Goal: Task Accomplishment & Management: Use online tool/utility

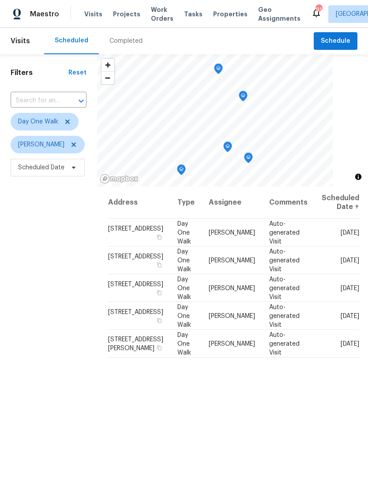
click at [159, 13] on span "Work Orders" at bounding box center [162, 14] width 22 height 18
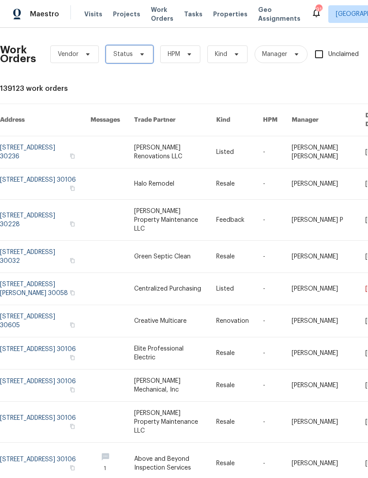
click at [137, 58] on span "Status" at bounding box center [129, 54] width 47 height 18
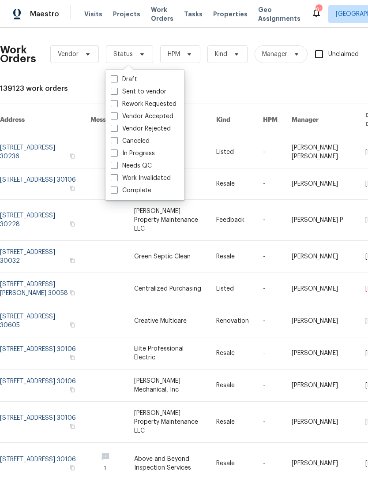
click at [118, 166] on label "Needs QC" at bounding box center [131, 165] width 41 height 9
click at [116, 166] on input "Needs QC" at bounding box center [114, 164] width 6 height 6
checkbox input "true"
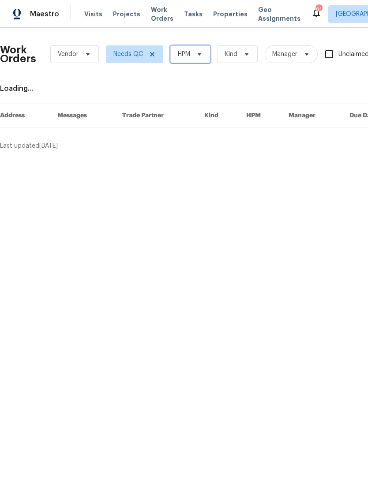
click at [205, 53] on span "HPM" at bounding box center [190, 54] width 40 height 18
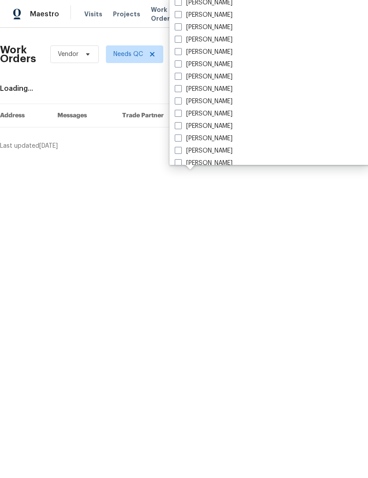
scroll to position [607, 0]
click at [181, 39] on span at bounding box center [178, 40] width 7 height 7
click at [180, 39] on input "[PERSON_NAME]" at bounding box center [178, 39] width 6 height 6
checkbox input "true"
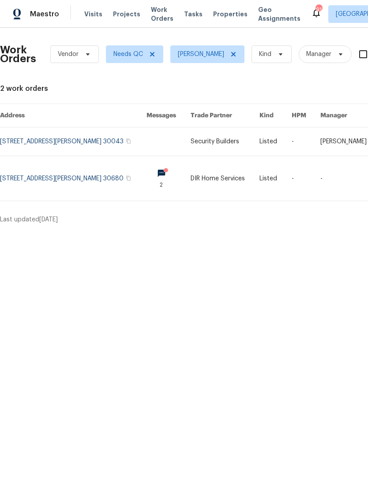
click at [120, 138] on link at bounding box center [73, 141] width 146 height 28
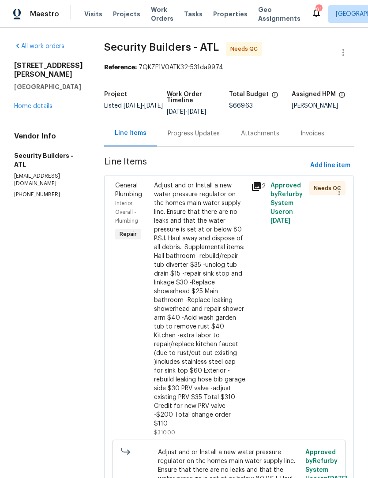
click at [238, 226] on div "Adjust and or Install a new water pressure regulator on the homes main water su…" at bounding box center [200, 304] width 92 height 247
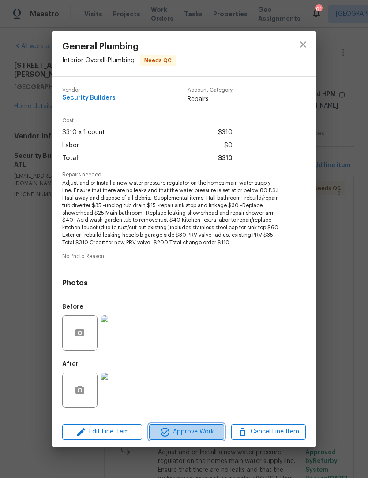
click at [206, 431] on span "Approve Work" at bounding box center [186, 432] width 69 height 11
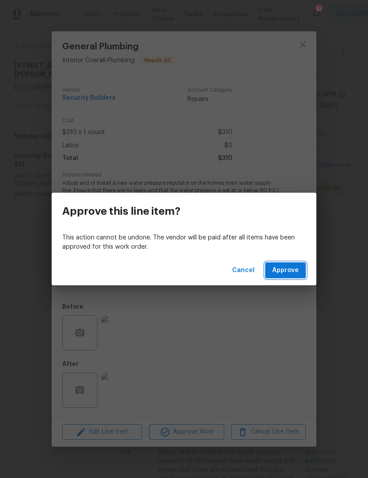
click at [294, 270] on span "Approve" at bounding box center [285, 270] width 26 height 11
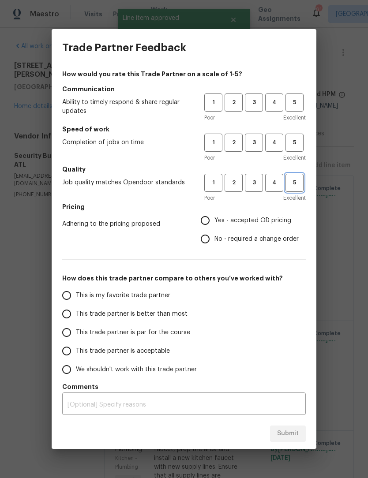
click at [299, 183] on span "5" at bounding box center [294, 183] width 16 height 10
click at [299, 142] on span "5" at bounding box center [294, 143] width 16 height 10
click at [303, 105] on button "5" at bounding box center [294, 103] width 18 height 18
click at [209, 219] on input "Yes - accepted OD pricing" at bounding box center [205, 220] width 19 height 19
radio input "true"
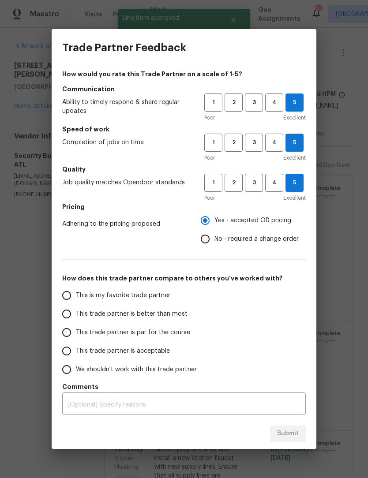
click at [65, 299] on input "This is my favorite trade partner" at bounding box center [66, 295] width 19 height 19
click at [289, 437] on span "Submit" at bounding box center [288, 433] width 22 height 11
radio input "true"
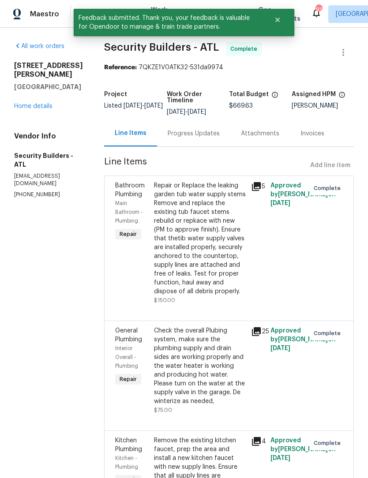
click at [41, 91] on div "[STREET_ADDRESS][PERSON_NAME] Home details" at bounding box center [48, 85] width 69 height 49
click at [41, 103] on link "Home details" at bounding box center [33, 106] width 38 height 6
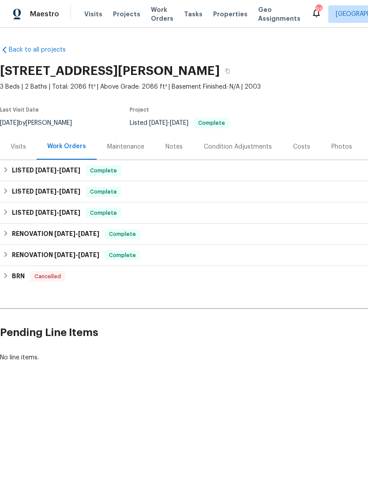
click at [153, 20] on span "Work Orders" at bounding box center [162, 14] width 22 height 18
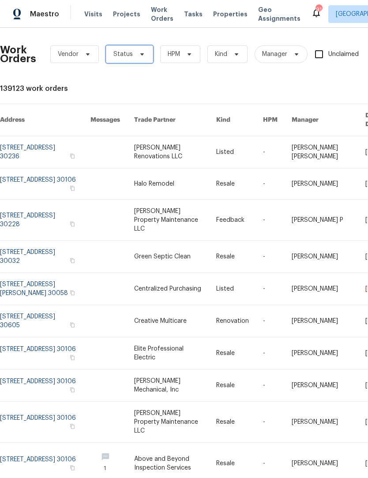
click at [141, 53] on icon at bounding box center [142, 54] width 4 height 2
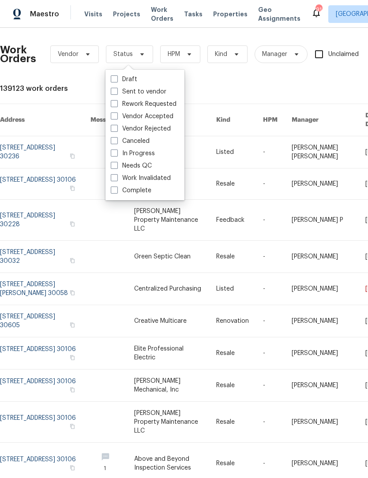
click at [118, 163] on label "Needs QC" at bounding box center [131, 165] width 41 height 9
click at [116, 163] on input "Needs QC" at bounding box center [114, 164] width 6 height 6
checkbox input "true"
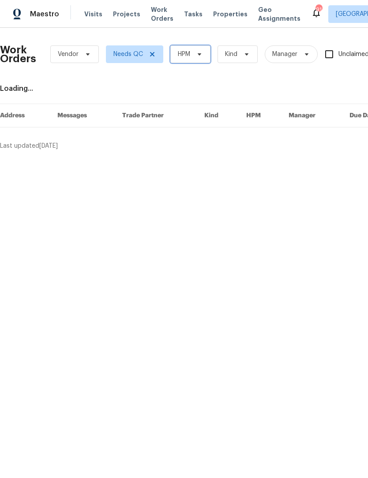
click at [199, 58] on span "HPM" at bounding box center [190, 54] width 40 height 18
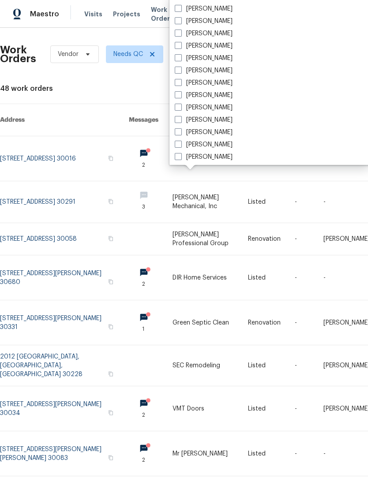
scroll to position [588, 0]
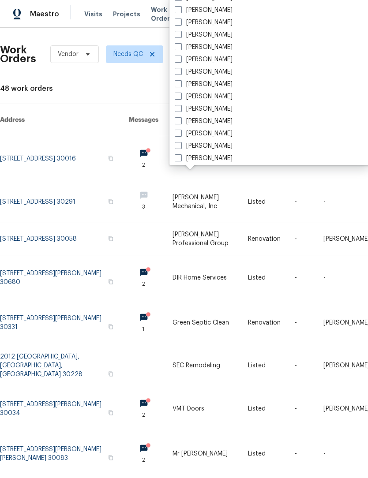
click at [178, 64] on label "[PERSON_NAME]" at bounding box center [204, 59] width 58 height 9
click at [178, 61] on input "[PERSON_NAME]" at bounding box center [178, 58] width 6 height 6
checkbox input "true"
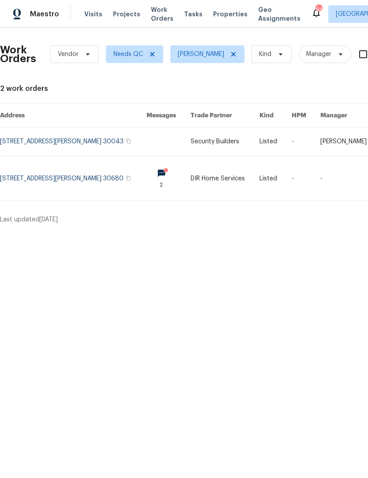
click at [119, 181] on link at bounding box center [73, 178] width 146 height 45
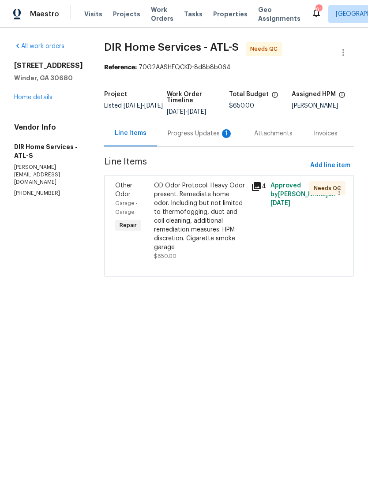
click at [212, 138] on div "Progress Updates 1" at bounding box center [200, 133] width 65 height 9
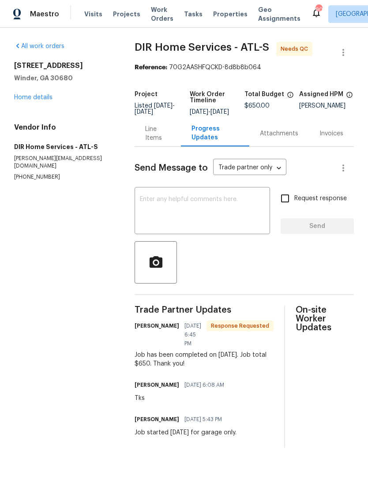
click at [227, 220] on textarea at bounding box center [202, 211] width 125 height 31
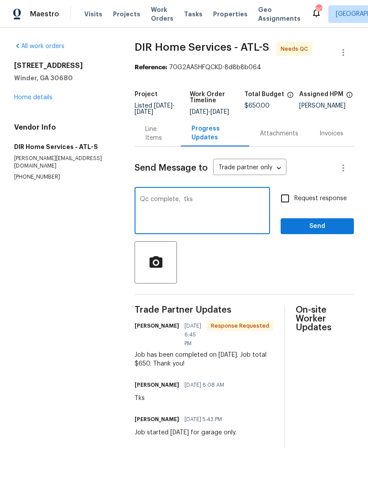
type textarea "Qc complete, tks"
click at [329, 226] on button "Send" at bounding box center [317, 226] width 73 height 16
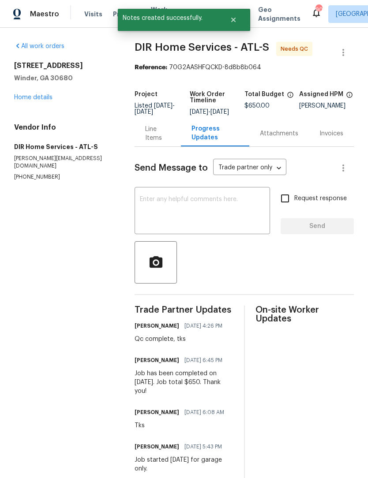
click at [151, 139] on div "Line Items" at bounding box center [157, 134] width 25 height 18
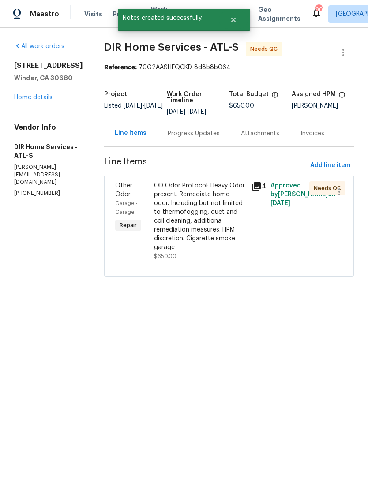
click at [212, 213] on div "OD Odor Protocol: Heavy Odor present. Remediate home odor. Including but not li…" at bounding box center [200, 216] width 92 height 71
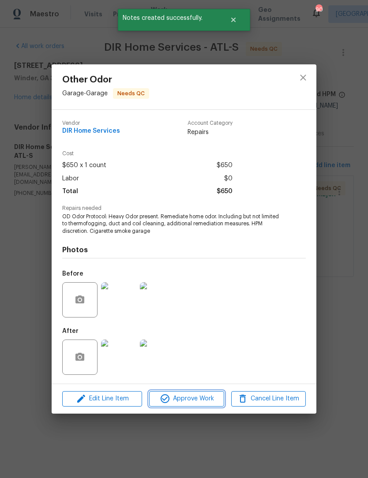
click at [203, 398] on span "Approve Work" at bounding box center [186, 398] width 69 height 11
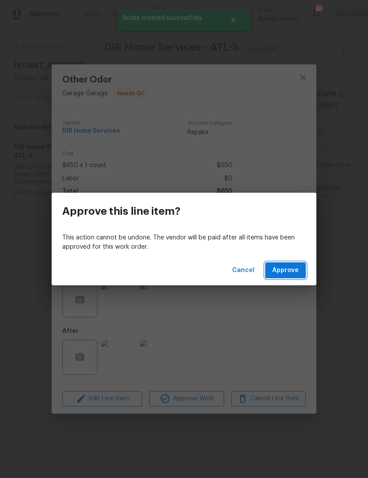
click at [293, 275] on span "Approve" at bounding box center [285, 270] width 26 height 11
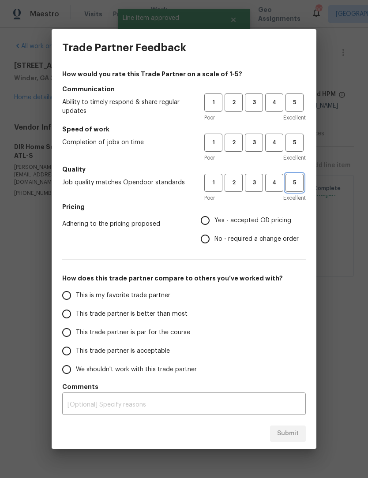
click at [297, 187] on span "5" at bounding box center [294, 183] width 16 height 10
click at [300, 143] on span "5" at bounding box center [294, 143] width 16 height 10
click at [296, 104] on span "5" at bounding box center [294, 102] width 16 height 10
click at [206, 221] on input "Yes - accepted OD pricing" at bounding box center [205, 220] width 19 height 19
radio input "true"
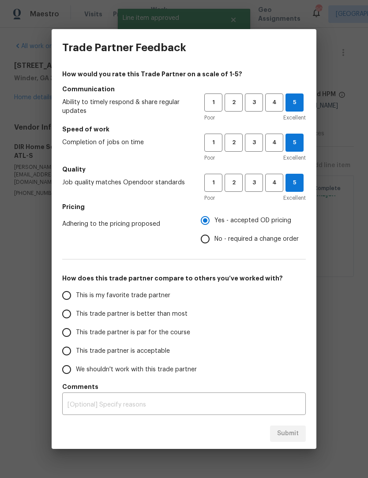
click at [62, 294] on input "This is my favorite trade partner" at bounding box center [66, 295] width 19 height 19
click at [297, 433] on span "Submit" at bounding box center [288, 433] width 22 height 11
radio input "true"
